Goal: Find specific page/section: Find specific page/section

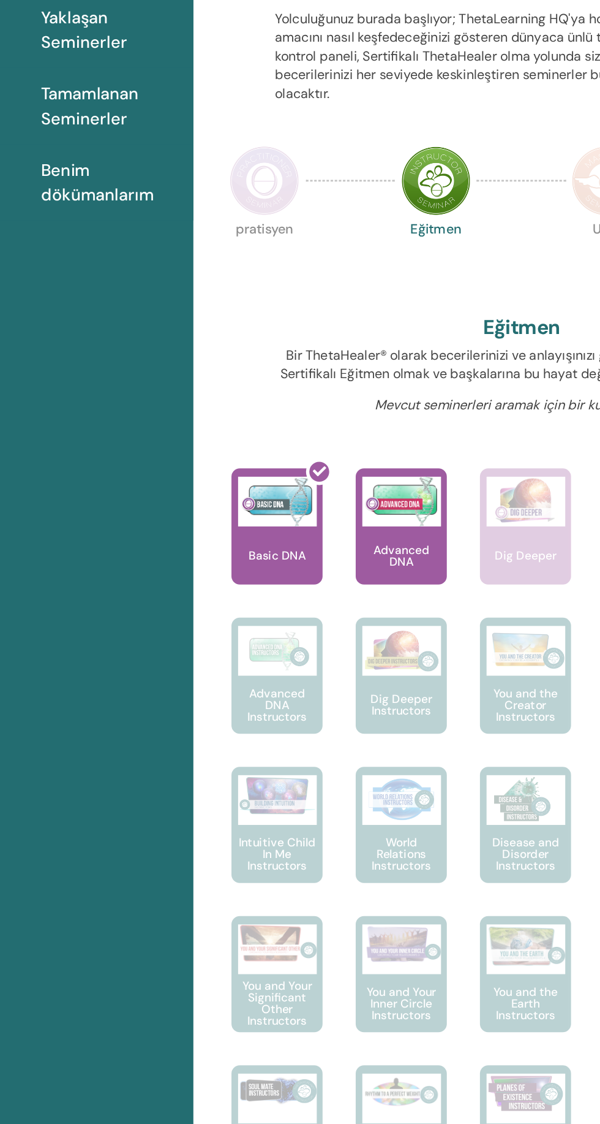
scroll to position [34, 0]
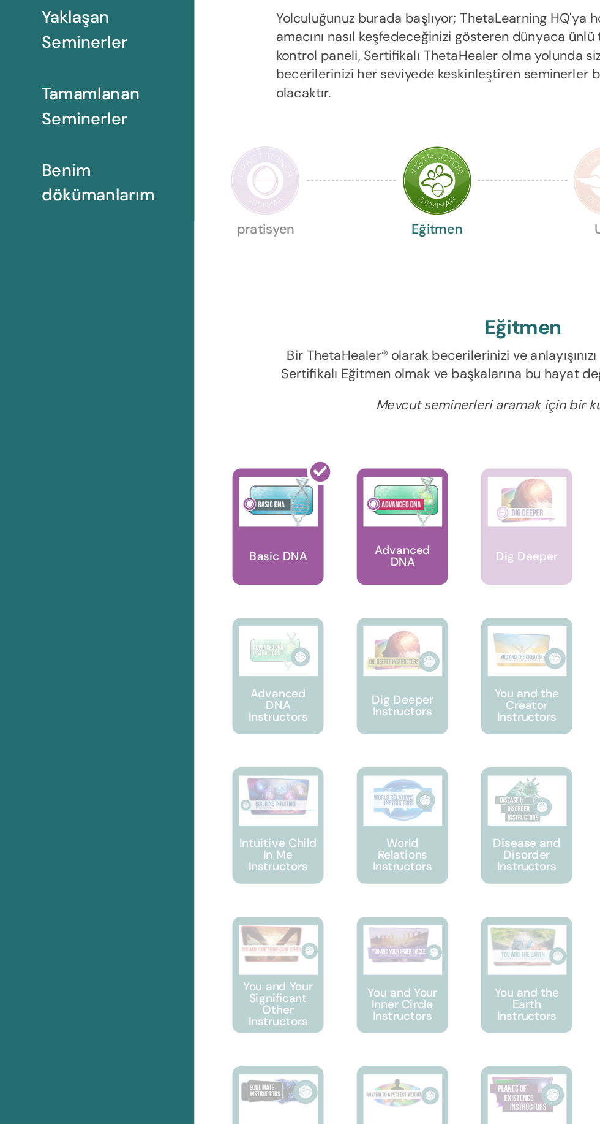
click at [109, 282] on span "Benim dökümanlarım" at bounding box center [122, 280] width 103 height 37
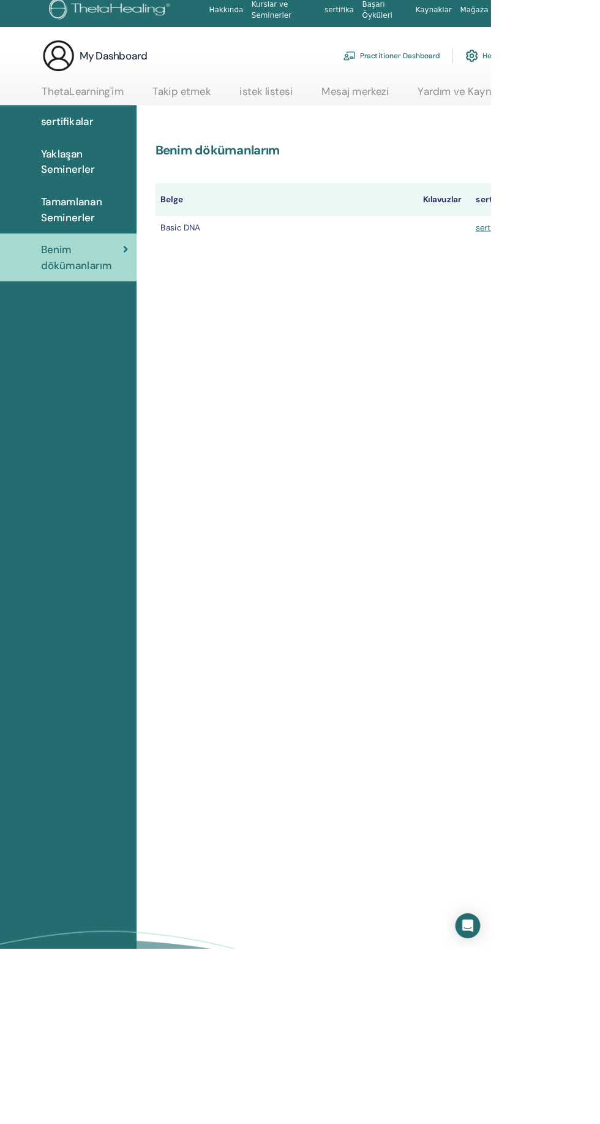
click at [600, 232] on th "sertifikalar" at bounding box center [612, 242] width 70 height 39
click at [600, 275] on link "sertifika" at bounding box center [601, 275] width 36 height 13
